Goal: Task Accomplishment & Management: Manage account settings

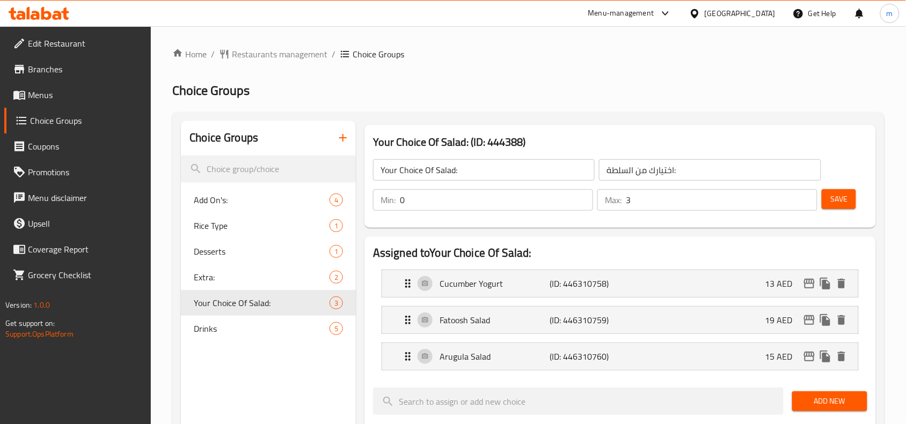
click at [740, 8] on div "[GEOGRAPHIC_DATA]" at bounding box center [740, 14] width 71 height 12
click at [296, 52] on span "Restaurants management" at bounding box center [280, 54] width 96 height 13
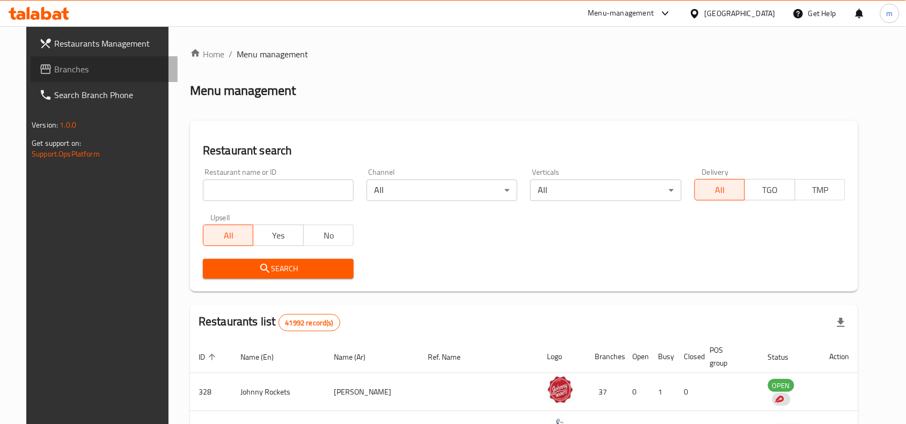
click at [54, 71] on span "Branches" at bounding box center [111, 69] width 115 height 13
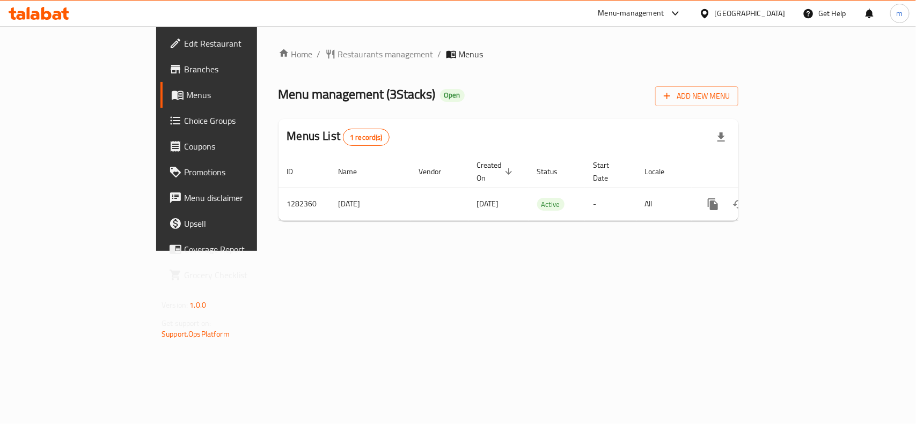
click at [184, 118] on span "Choice Groups" at bounding box center [242, 120] width 116 height 13
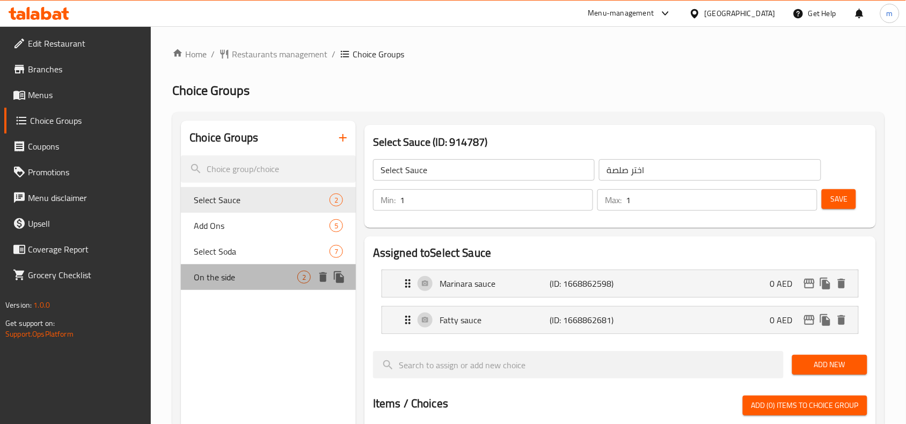
click at [267, 285] on div "On the side 2" at bounding box center [268, 278] width 175 height 26
type input "On the side"
type input "على الجانب"
type input "0"
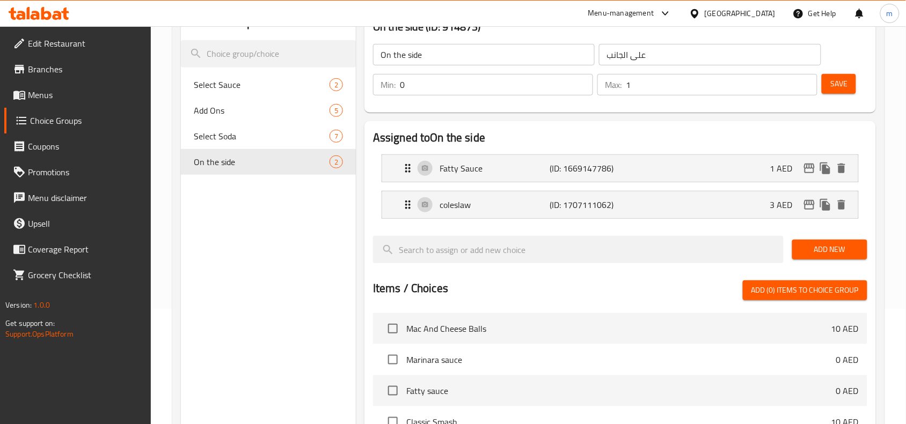
scroll to position [134, 0]
